Goal: Information Seeking & Learning: Find specific page/section

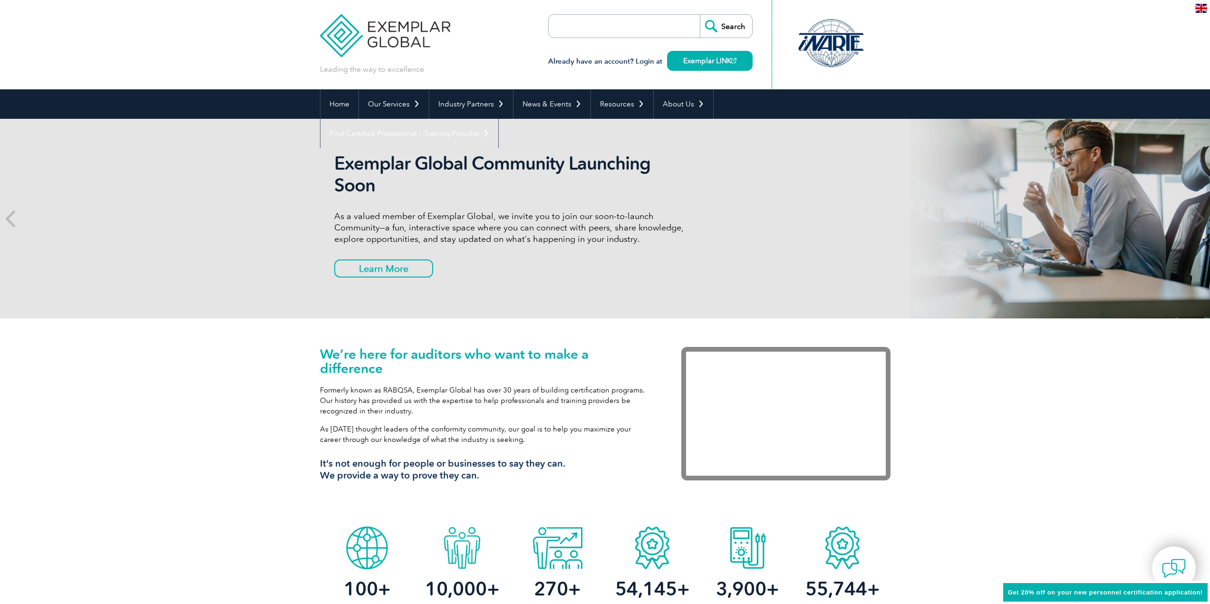
click at [621, 20] on input "search" at bounding box center [603, 26] width 100 height 23
paste input "ISO/IEC 20000"
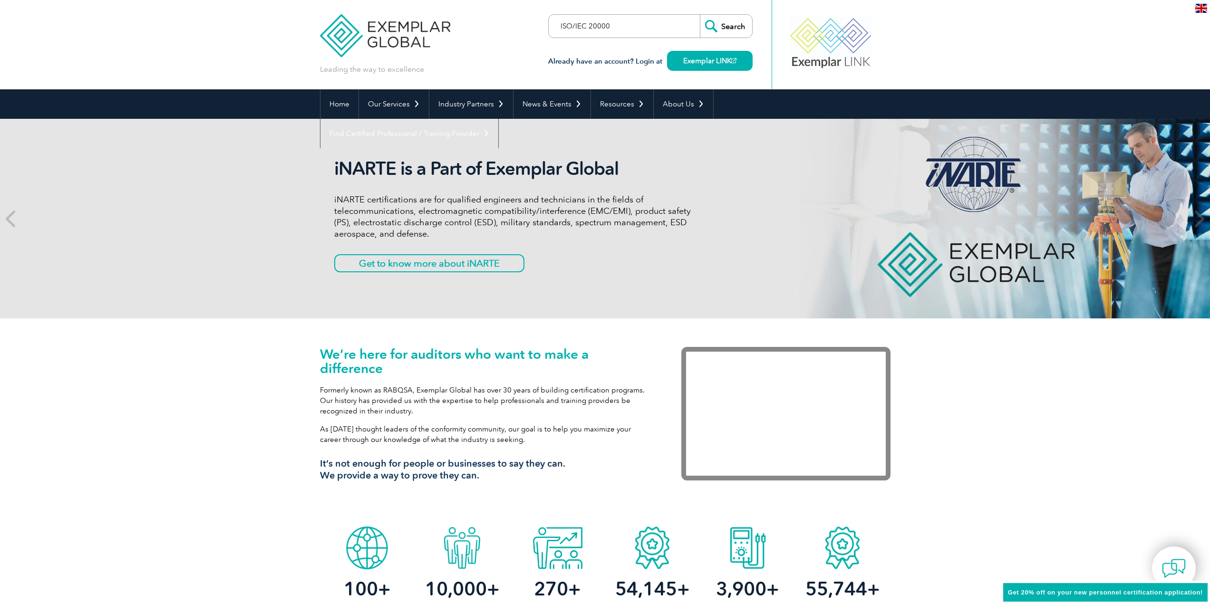
type input "ISO/IEC 20000"
click at [723, 27] on input "Search" at bounding box center [726, 26] width 52 height 23
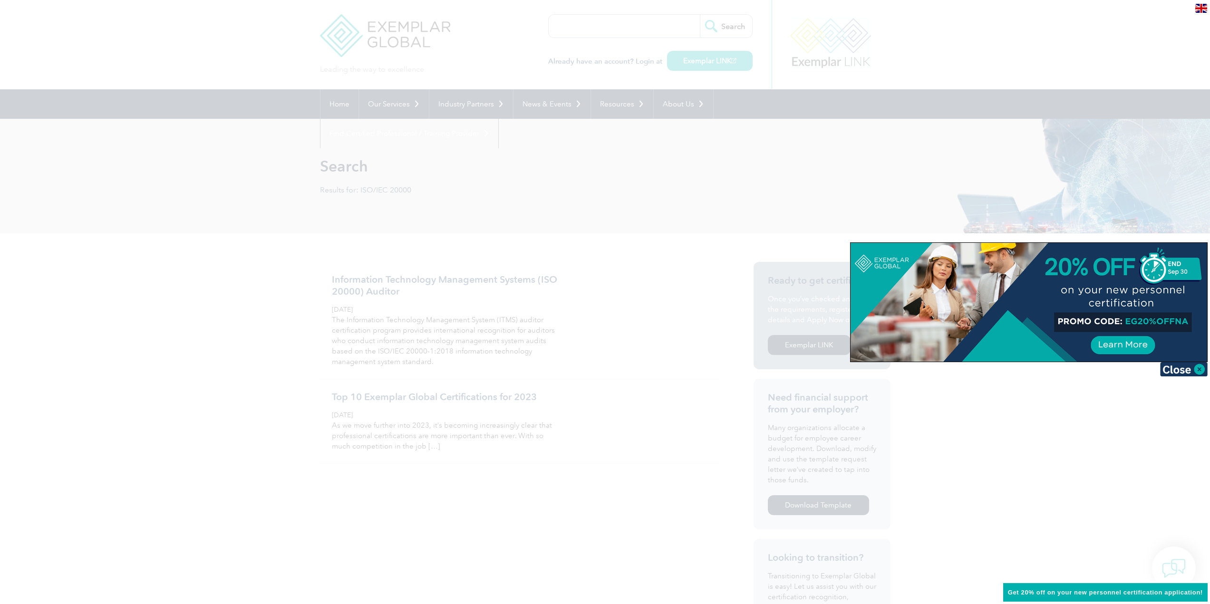
click at [239, 343] on div at bounding box center [605, 302] width 1210 height 604
